Goal: Task Accomplishment & Management: Use online tool/utility

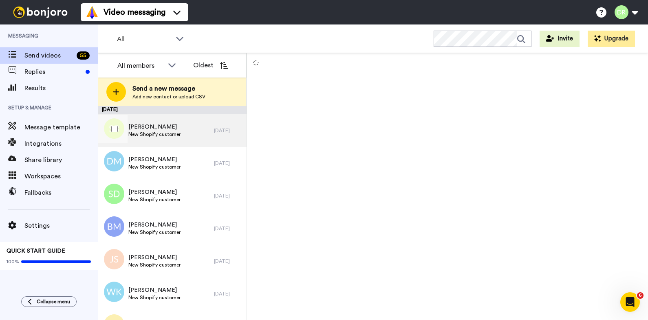
click at [151, 124] on span "[PERSON_NAME]" at bounding box center [154, 127] width 52 height 8
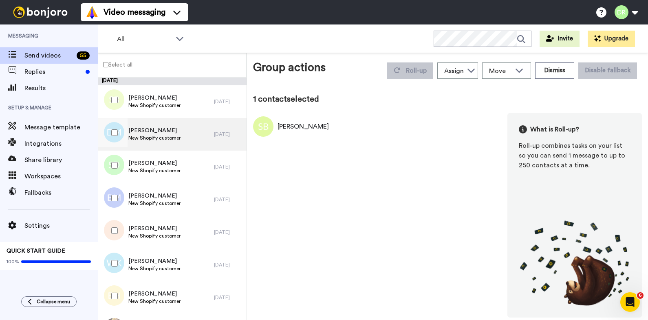
click at [147, 134] on span "[PERSON_NAME]" at bounding box center [154, 130] width 52 height 8
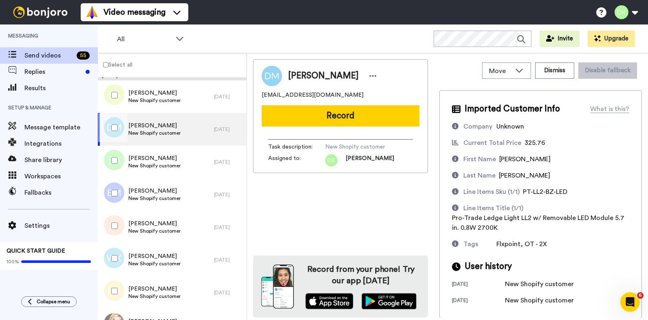
scroll to position [0, 0]
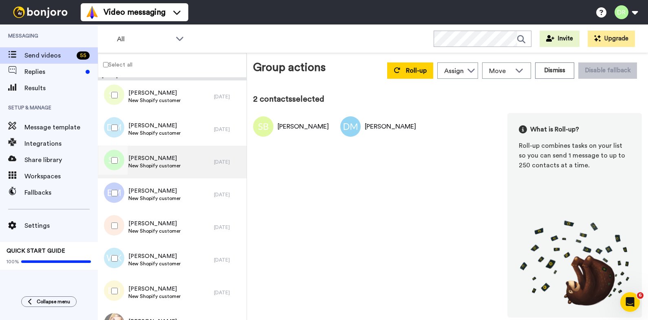
click at [150, 159] on span "[PERSON_NAME]" at bounding box center [154, 158] width 52 height 8
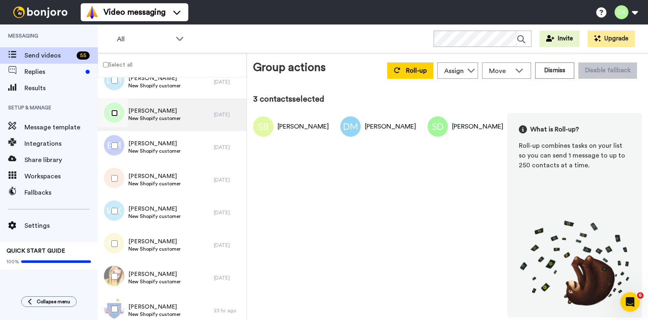
scroll to position [86, 0]
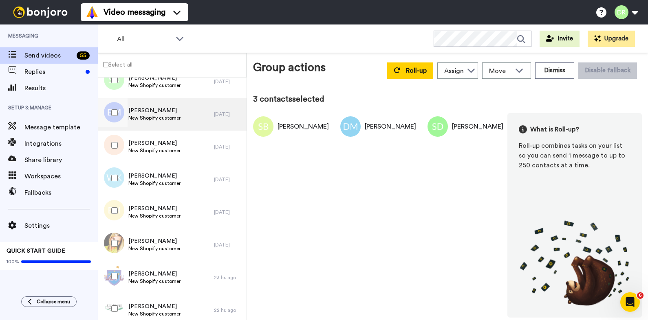
click at [150, 112] on span "[PERSON_NAME]" at bounding box center [154, 110] width 52 height 8
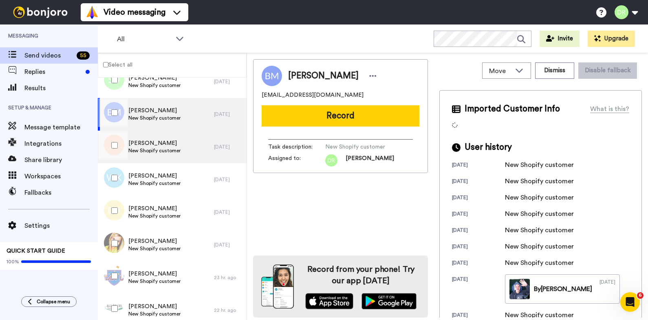
click at [142, 144] on span "[PERSON_NAME]" at bounding box center [154, 143] width 52 height 8
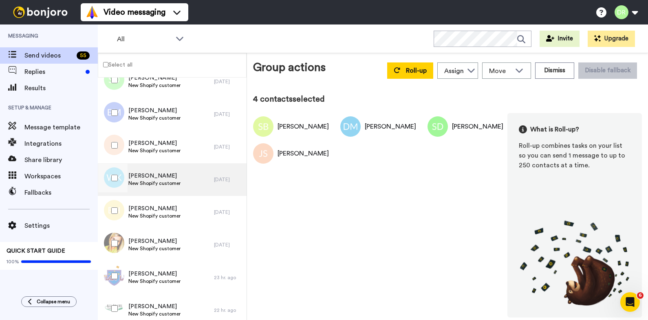
click at [157, 175] on span "[PERSON_NAME]" at bounding box center [154, 176] width 52 height 8
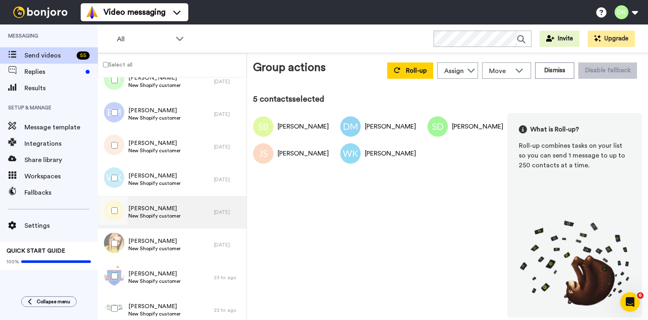
click at [139, 207] on span "[PERSON_NAME]" at bounding box center [154, 208] width 52 height 8
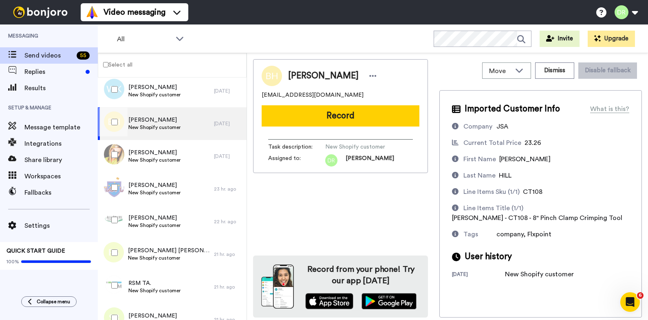
scroll to position [176, 0]
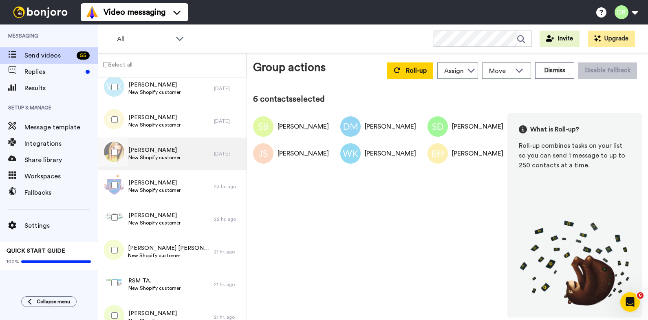
click at [142, 144] on div "[PERSON_NAME] New Shopify customer" at bounding box center [156, 153] width 116 height 33
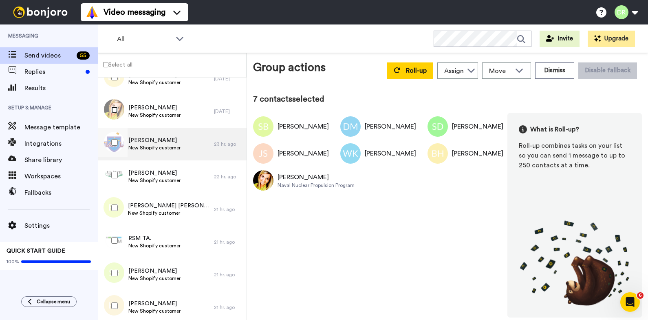
scroll to position [218, 0]
click at [155, 143] on span "[PERSON_NAME]" at bounding box center [154, 141] width 52 height 8
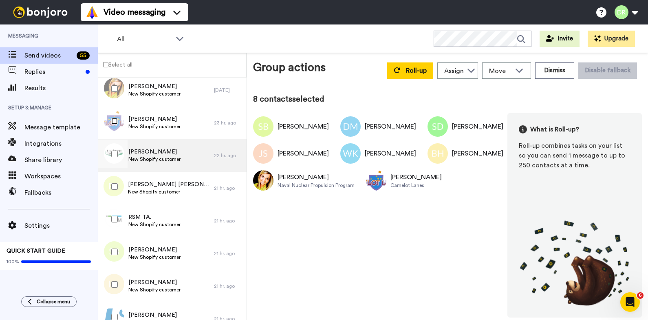
scroll to position [238, 0]
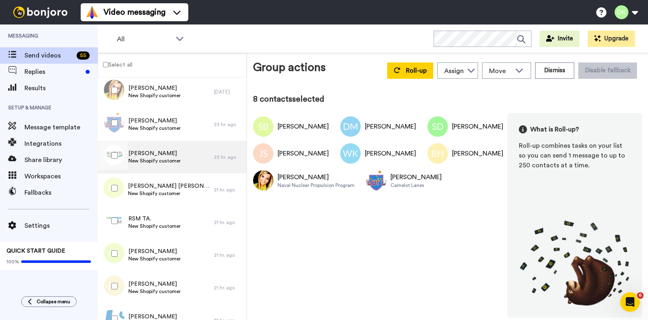
click at [145, 156] on span "[PERSON_NAME]" at bounding box center [154, 153] width 52 height 8
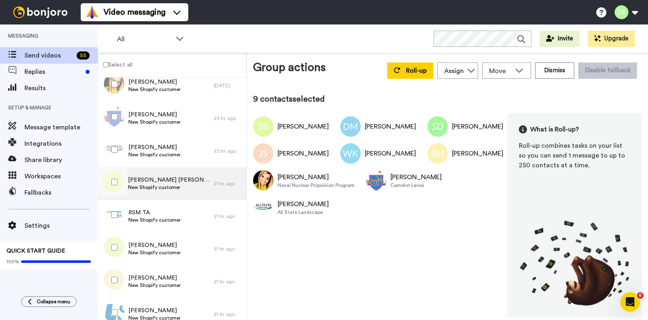
click at [144, 180] on span "[PERSON_NAME] [PERSON_NAME]" at bounding box center [169, 180] width 82 height 8
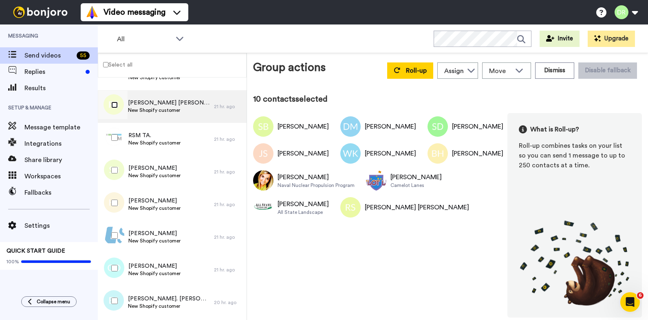
scroll to position [328, 0]
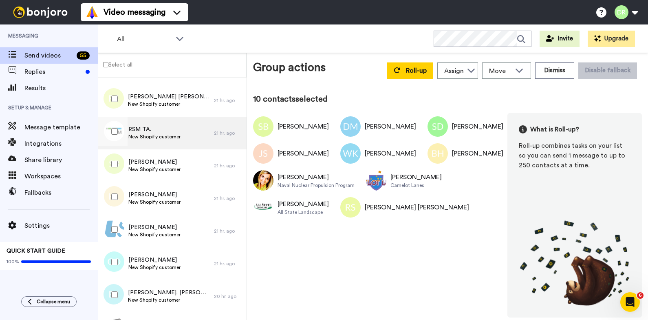
click at [154, 128] on span "RSM TA." at bounding box center [154, 129] width 52 height 8
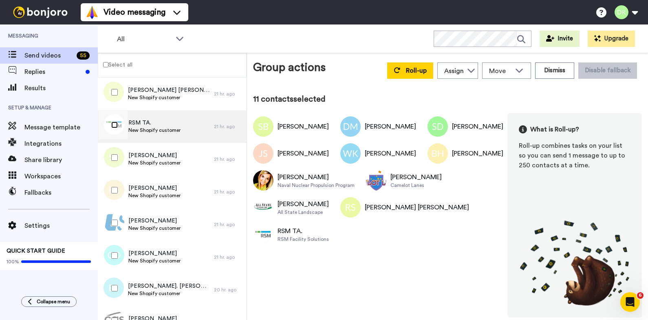
scroll to position [333, 0]
